Goal: Transaction & Acquisition: Purchase product/service

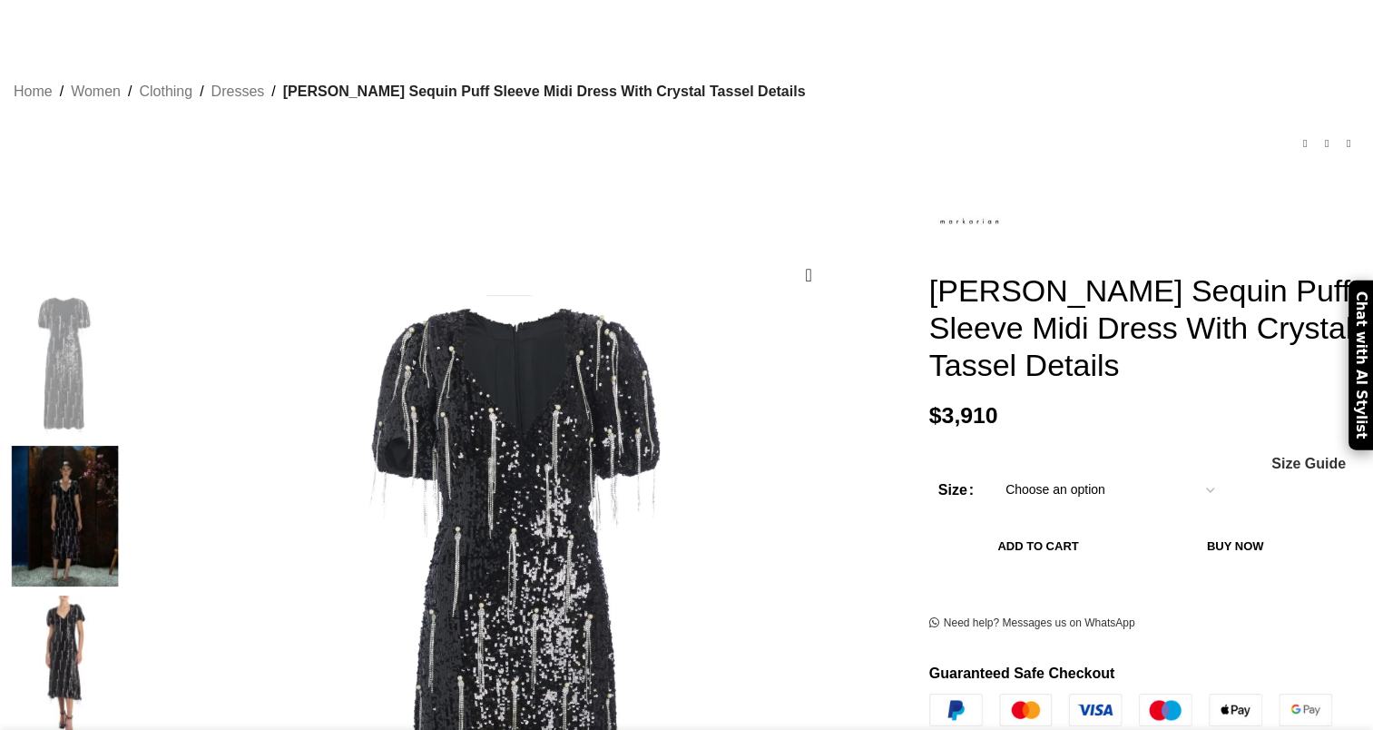
scroll to position [182, 0]
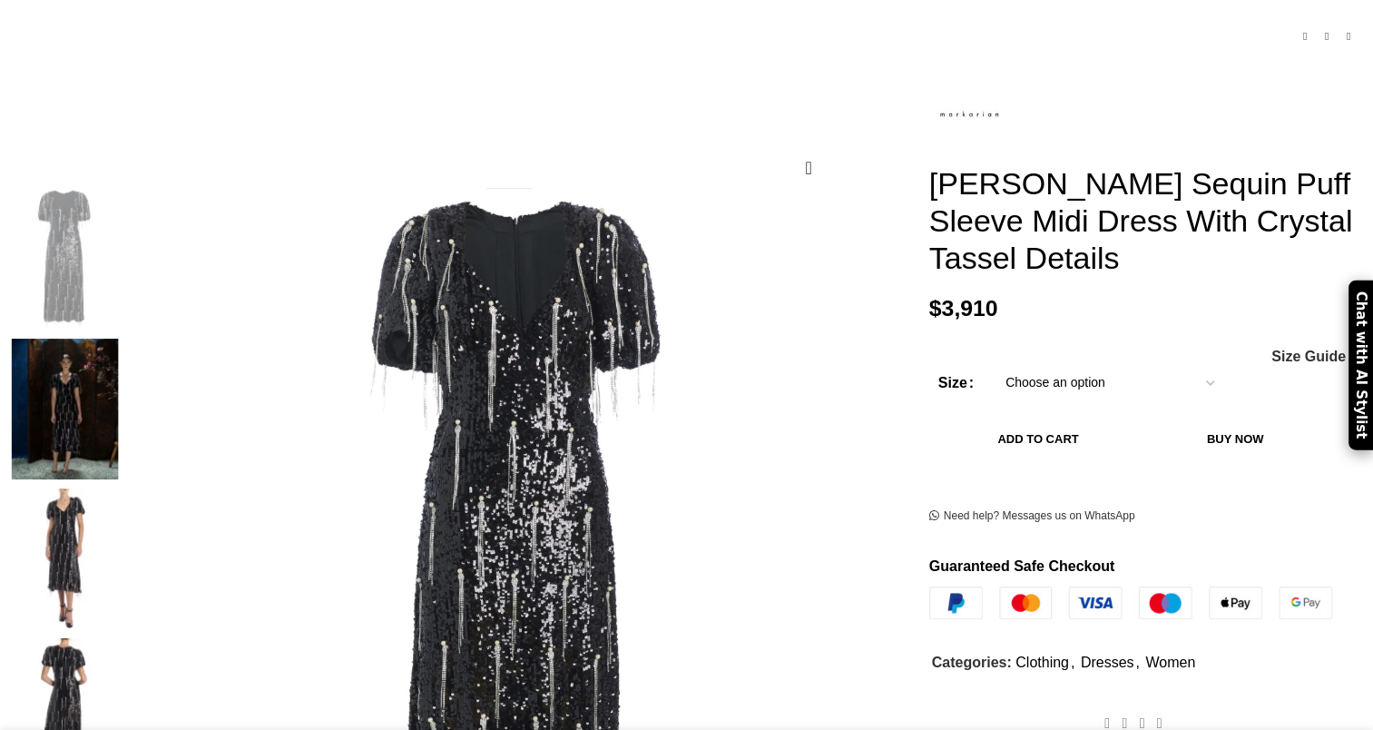
click at [1075, 398] on select "Choose an option 4 UK 6 UK 8 [GEOGRAPHIC_DATA] 10 [GEOGRAPHIC_DATA] 12 [GEOGRAP…" at bounding box center [1110, 383] width 236 height 38
click at [1272, 364] on span "Size Guide" at bounding box center [1309, 356] width 74 height 15
click at [1176, 374] on td "Choose an option 4 UK 6 UK 8 [GEOGRAPHIC_DATA] 10 [GEOGRAPHIC_DATA] 12 [GEOGRAP…" at bounding box center [1157, 383] width 331 height 38
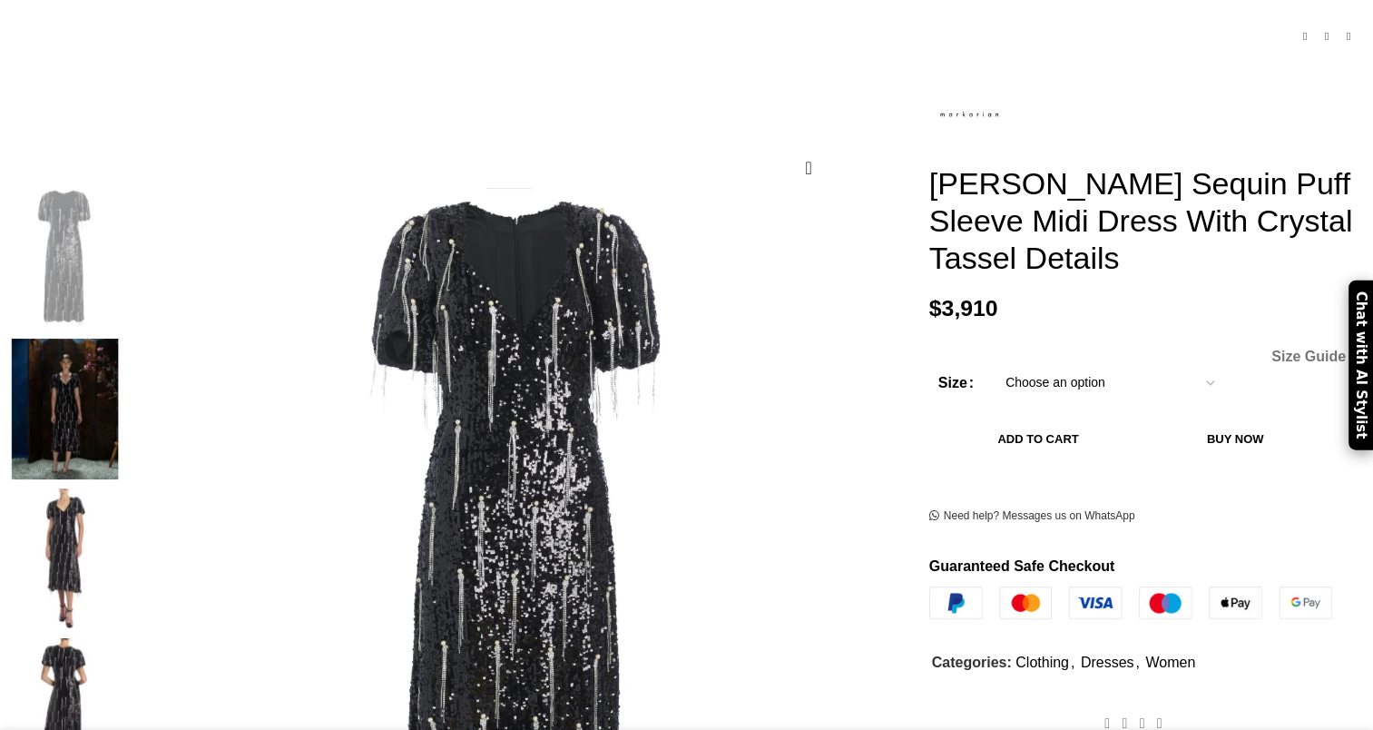
click at [1272, 363] on span "Size Guide" at bounding box center [1309, 356] width 74 height 15
click at [1146, 385] on select "Choose an option 4 UK 6 UK 8 [GEOGRAPHIC_DATA] 10 [GEOGRAPHIC_DATA] 12 [GEOGRAP…" at bounding box center [1110, 383] width 236 height 38
click at [992, 371] on select "Choose an option 4 UK 6 UK 8 [GEOGRAPHIC_DATA] 10 [GEOGRAPHIC_DATA] 12 [GEOGRAP…" at bounding box center [1110, 383] width 236 height 38
click at [1272, 359] on span "Size Guide" at bounding box center [1309, 356] width 74 height 15
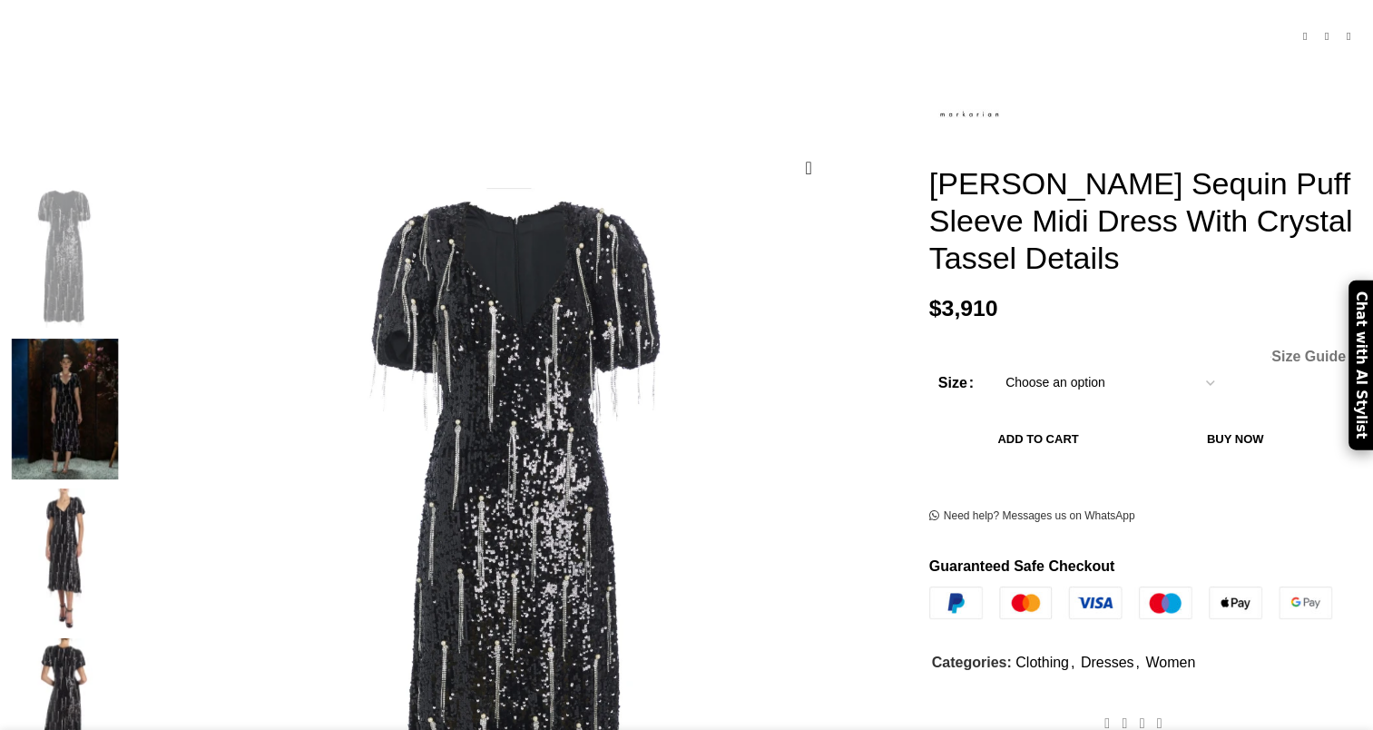
click at [1272, 359] on span "Size Guide" at bounding box center [1309, 356] width 74 height 15
click at [1272, 364] on span "Size Guide" at bounding box center [1309, 356] width 74 height 15
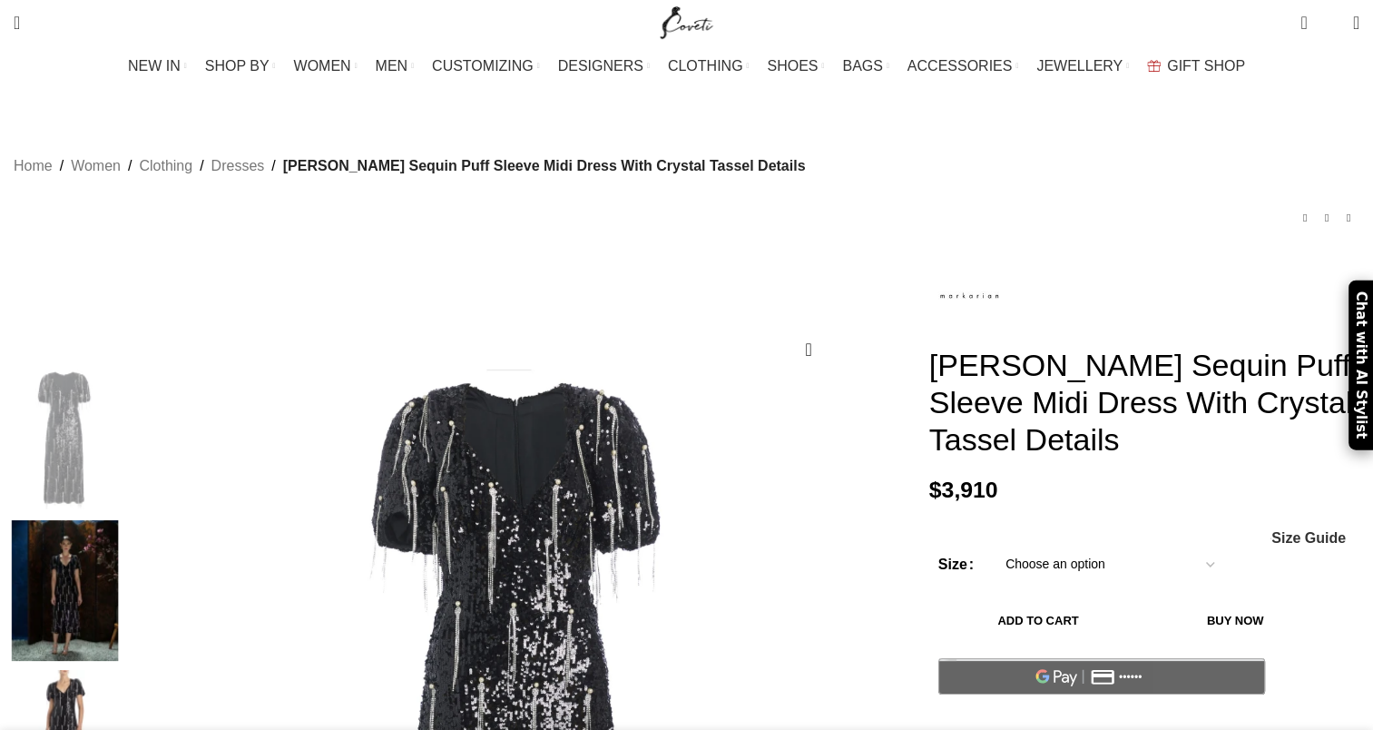
scroll to position [0, 1719]
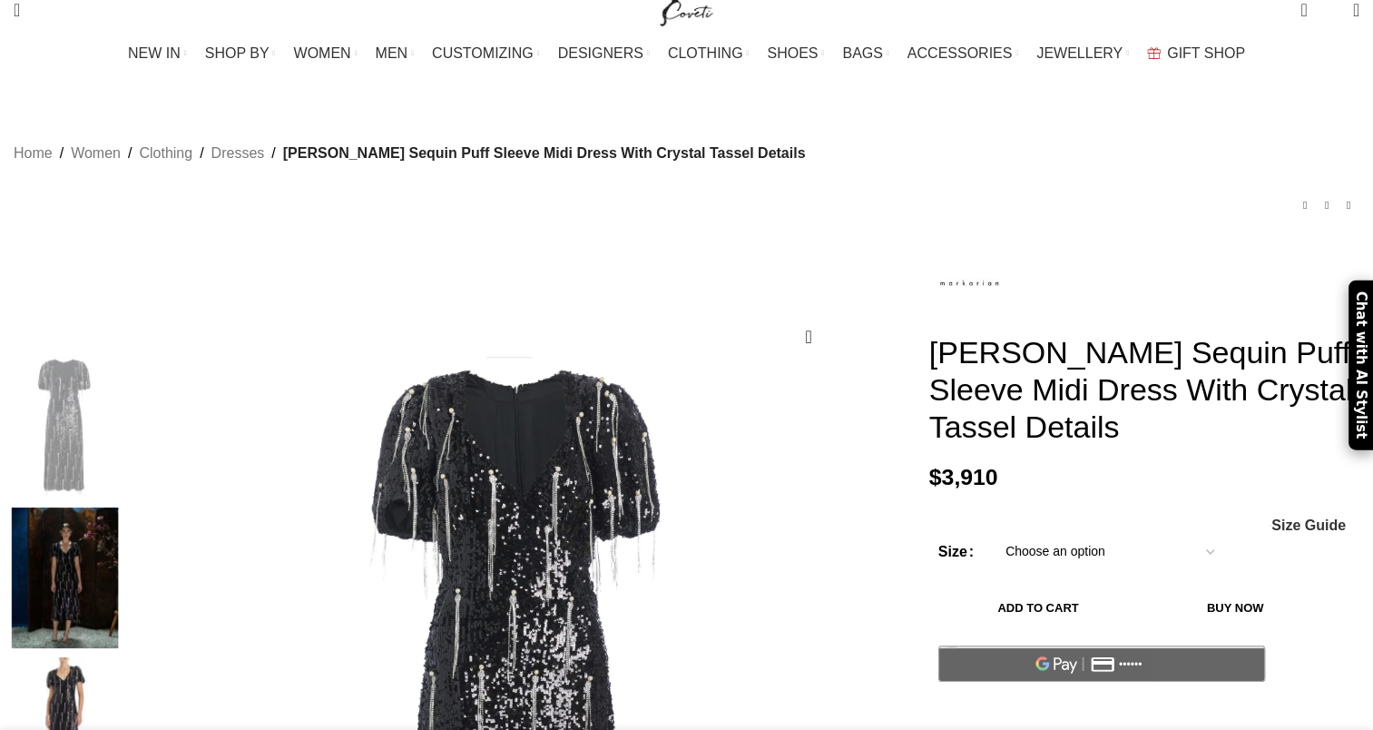
select select "8-[GEOGRAPHIC_DATA]"
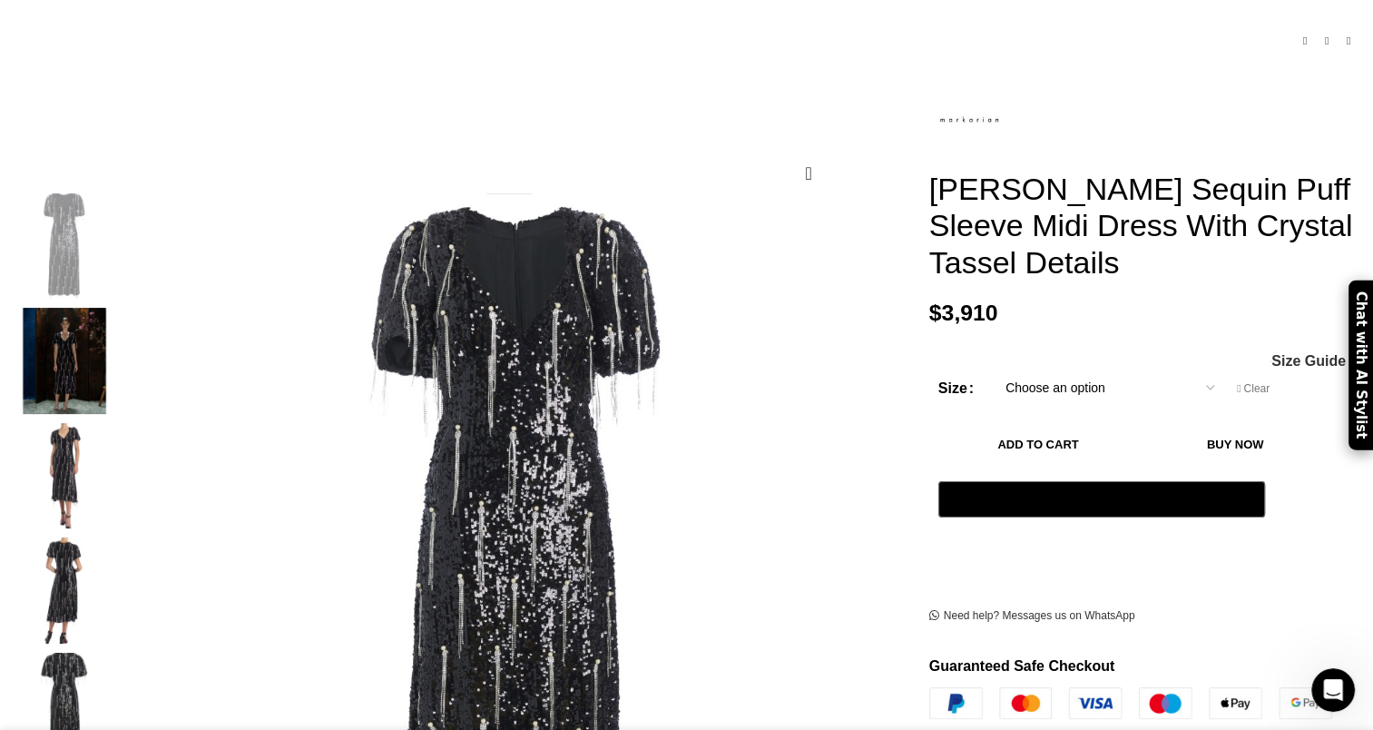
scroll to position [0, 1910]
